Goal: Transaction & Acquisition: Subscribe to service/newsletter

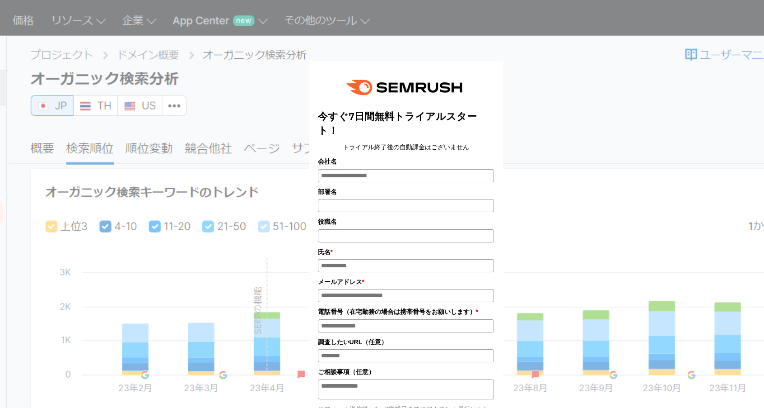
click at [586, 132] on div "今すぐ7日間無料トライアルスタート！ トライアル終了後の自動課金はございません 会社名 部署名 *" at bounding box center [406, 276] width 452 height 531
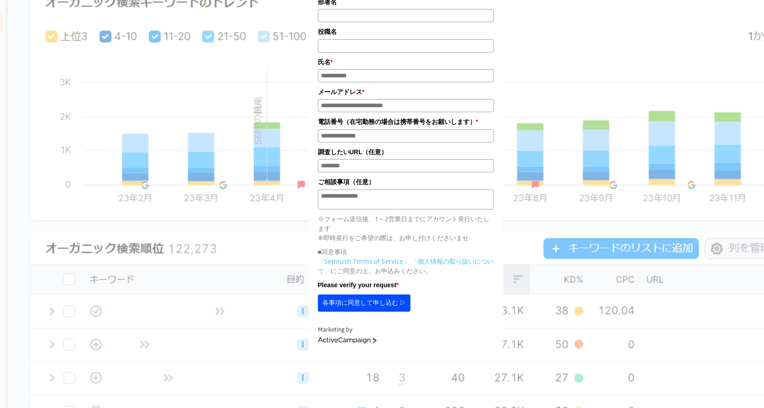
scroll to position [210, 0]
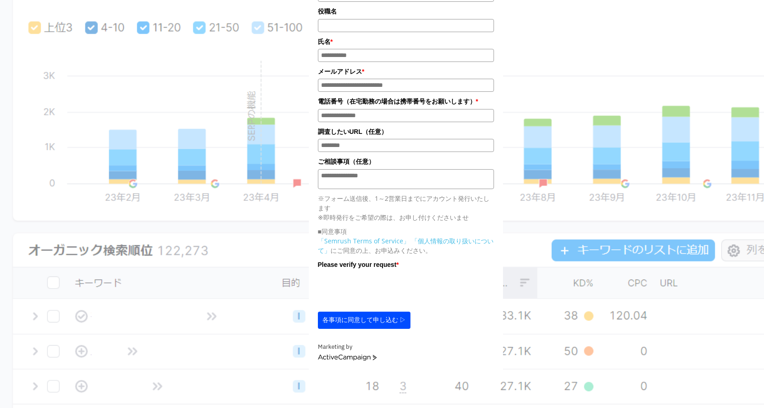
click at [356, 321] on button "各事項に同意して申し込む ▷" at bounding box center [364, 319] width 93 height 17
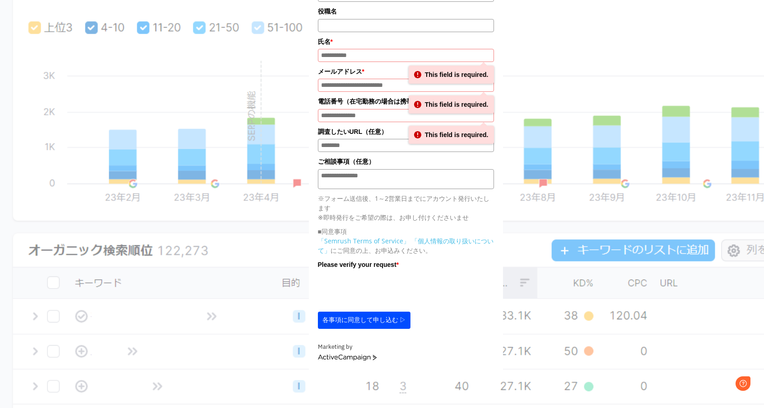
scroll to position [0, 0]
click at [357, 361] on link "ActiveCampaign" at bounding box center [347, 357] width 59 height 6
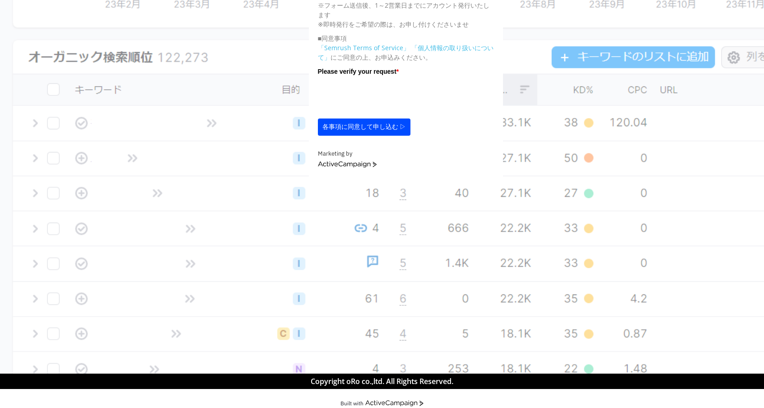
scroll to position [418, 0]
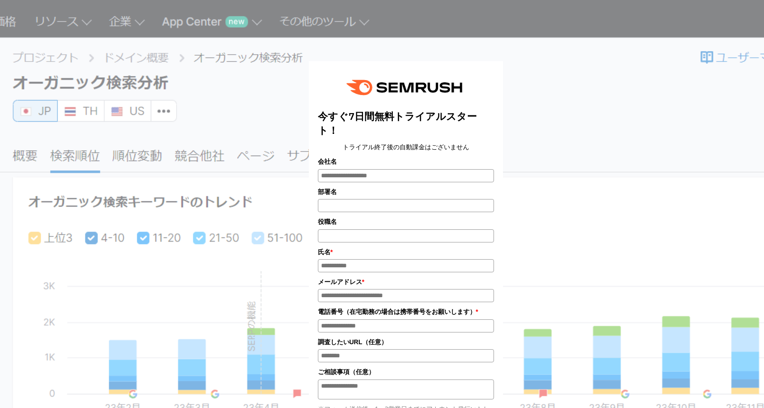
click at [393, 175] on input "会社名" at bounding box center [406, 175] width 176 height 13
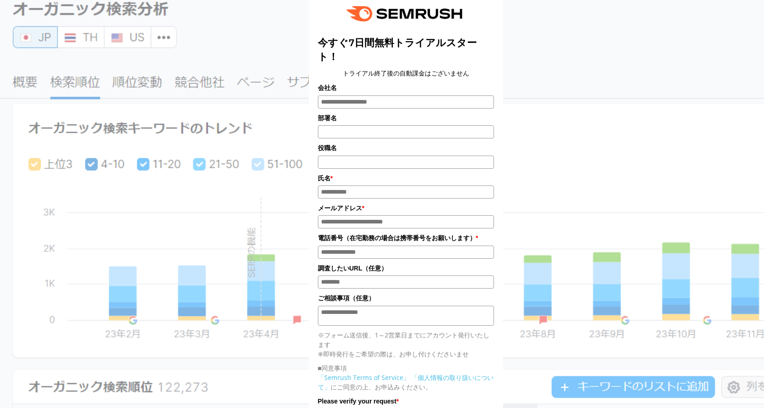
scroll to position [103, 0]
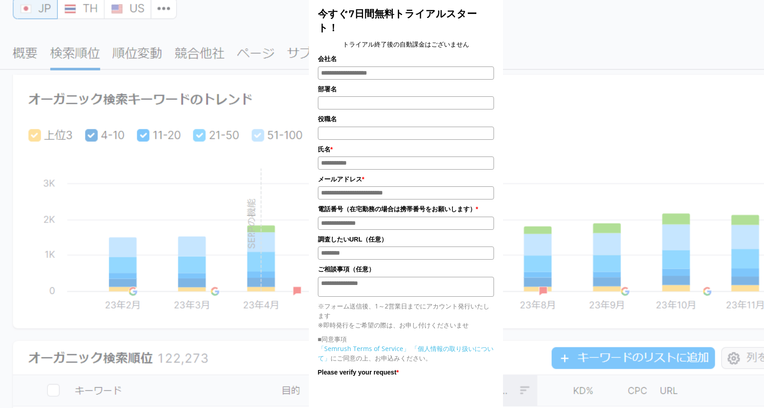
click at [379, 167] on input "氏名*" at bounding box center [406, 162] width 176 height 13
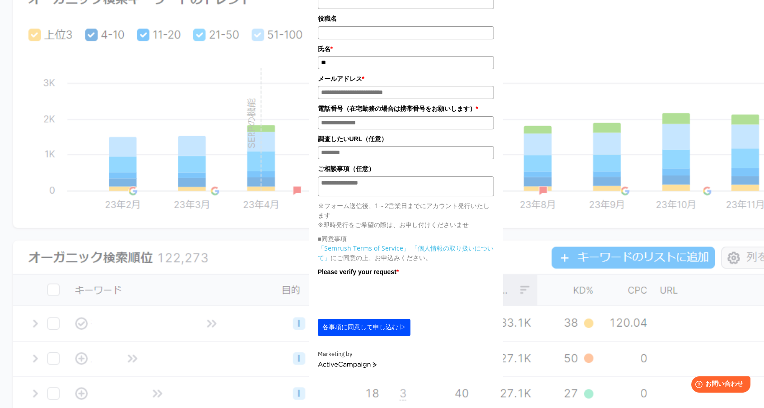
scroll to position [214, 0]
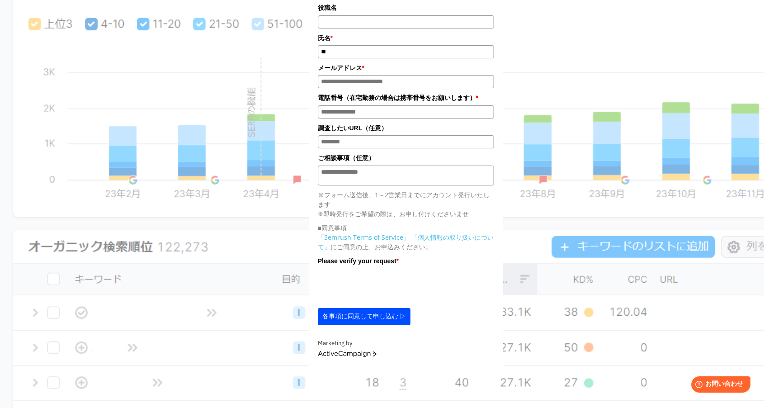
type input "**"
click at [375, 115] on input "電話番号*" at bounding box center [406, 111] width 176 height 13
type input "**********"
click at [356, 324] on button "各事項に同意して申し込む ▷" at bounding box center [364, 316] width 93 height 17
click at [391, 84] on input "メールアドレス*" at bounding box center [406, 81] width 176 height 13
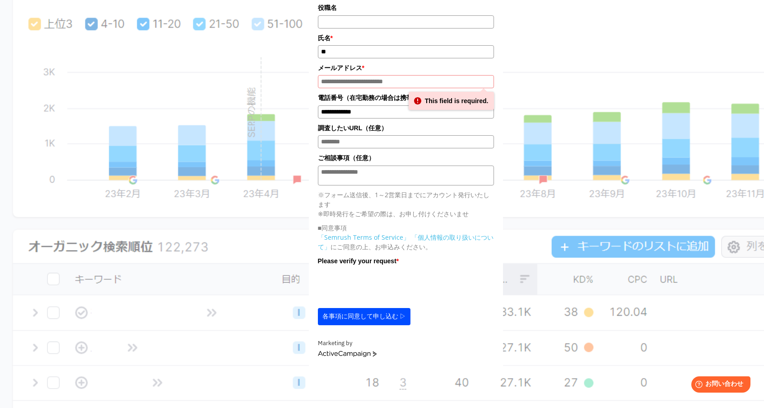
type input "**********"
click at [380, 319] on button "各事項に同意して申し込む ▷" at bounding box center [364, 316] width 93 height 17
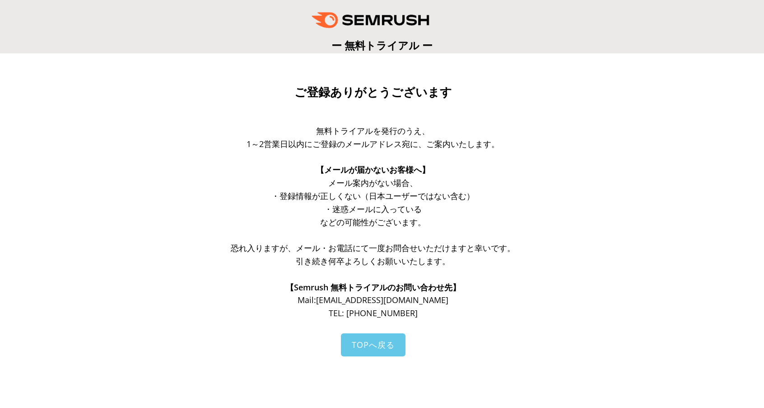
click at [377, 345] on span "TOPへ戻る" at bounding box center [373, 344] width 43 height 11
